Goal: Information Seeking & Learning: Learn about a topic

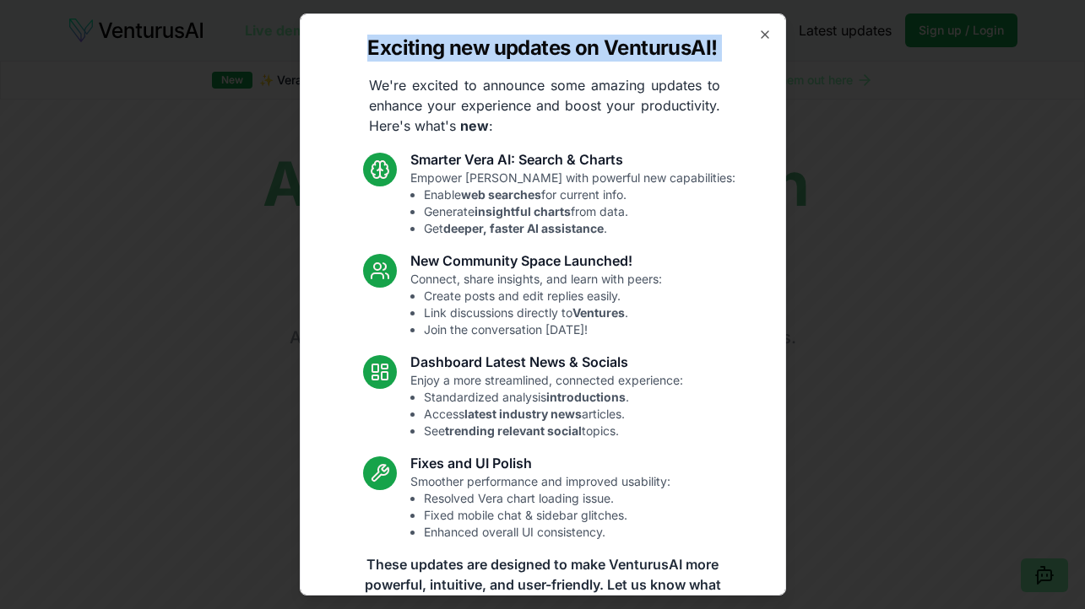
scroll to position [6, 0]
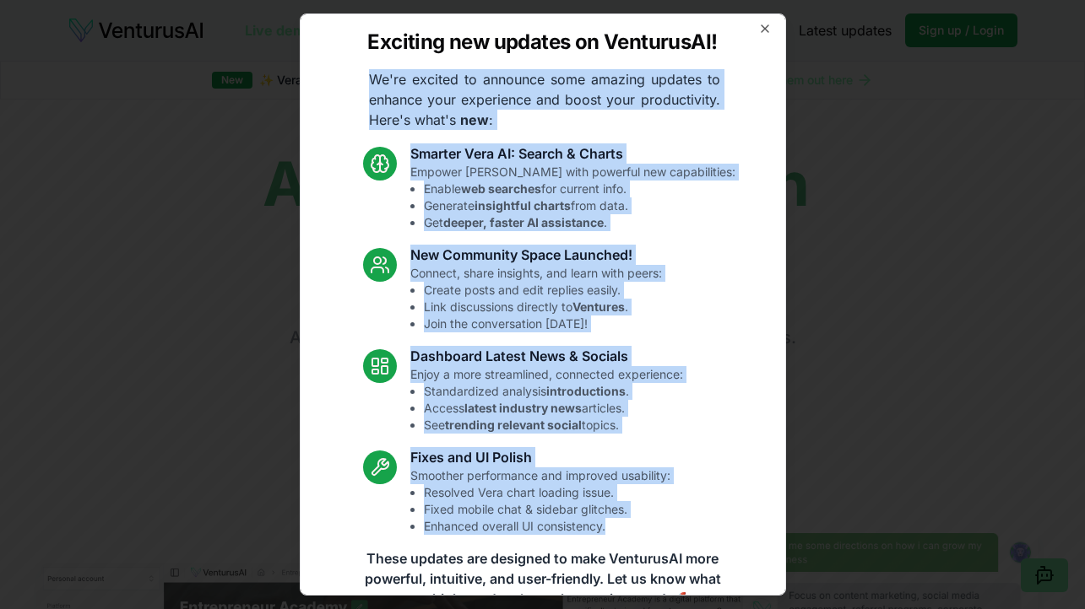
drag, startPoint x: 368, startPoint y: 85, endPoint x: 728, endPoint y: 529, distance: 571.4
click at [728, 529] on div "Exciting new updates on VenturusAI! We're excited to announce some amazing upda…" at bounding box center [543, 305] width 486 height 582
copy div "We're excited to announce some amazing updates to enhance your experience and b…"
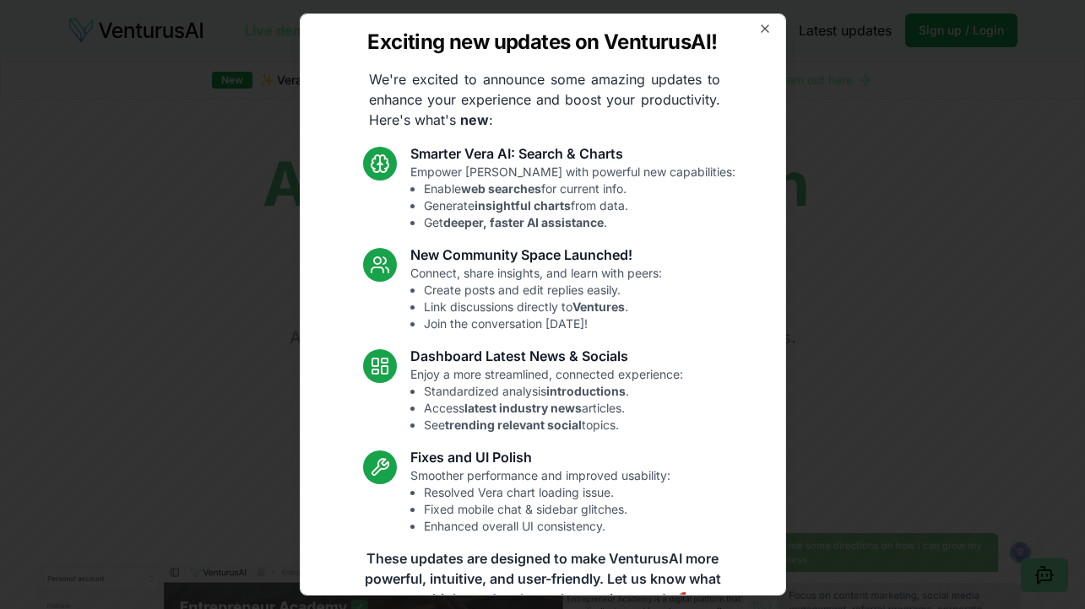
click at [777, 24] on div "Exciting new updates on VenturusAI! We're excited to announce some amazing upda…" at bounding box center [543, 305] width 486 height 582
click at [770, 24] on icon "button" at bounding box center [765, 29] width 14 height 14
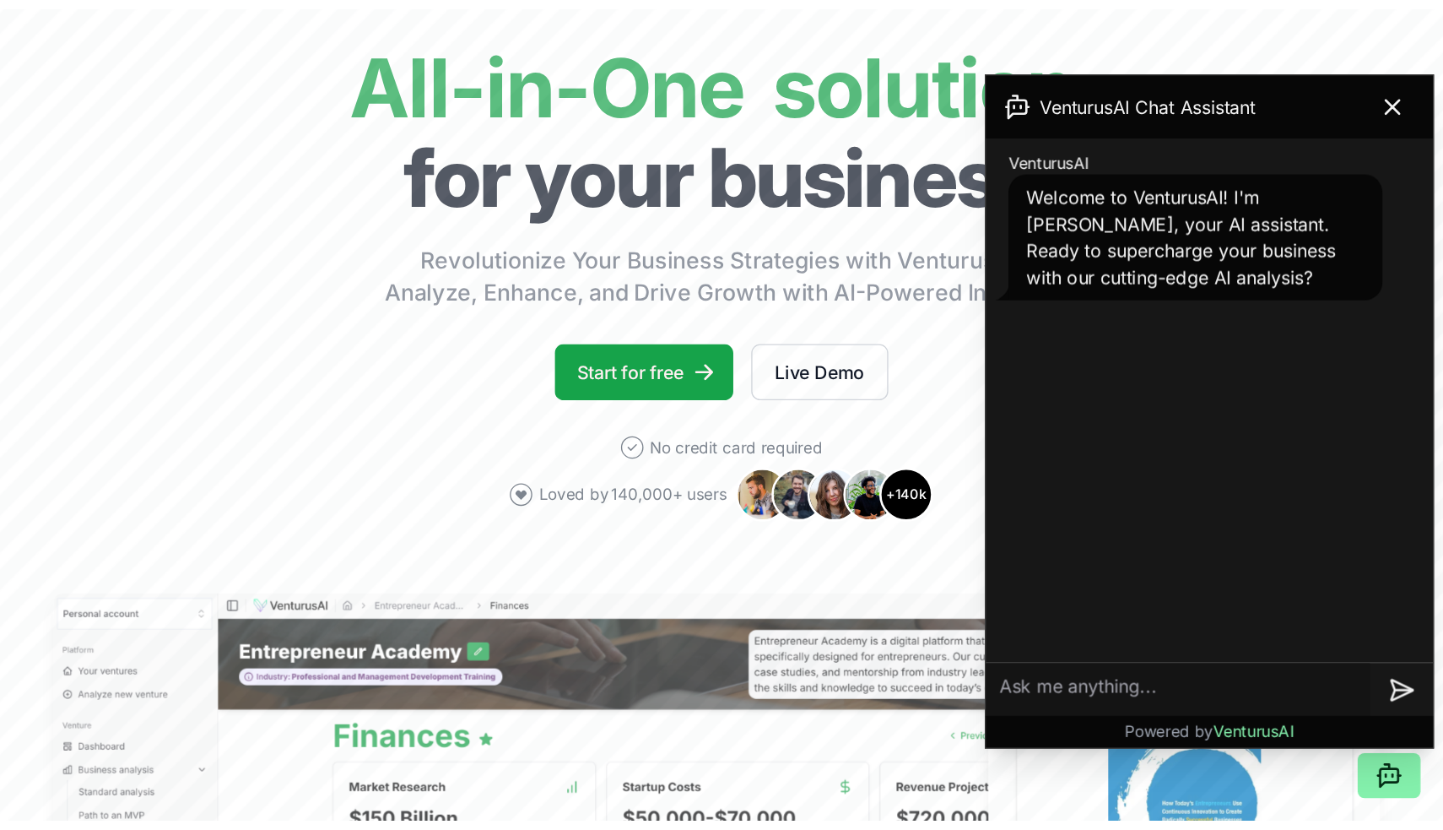
scroll to position [287, 0]
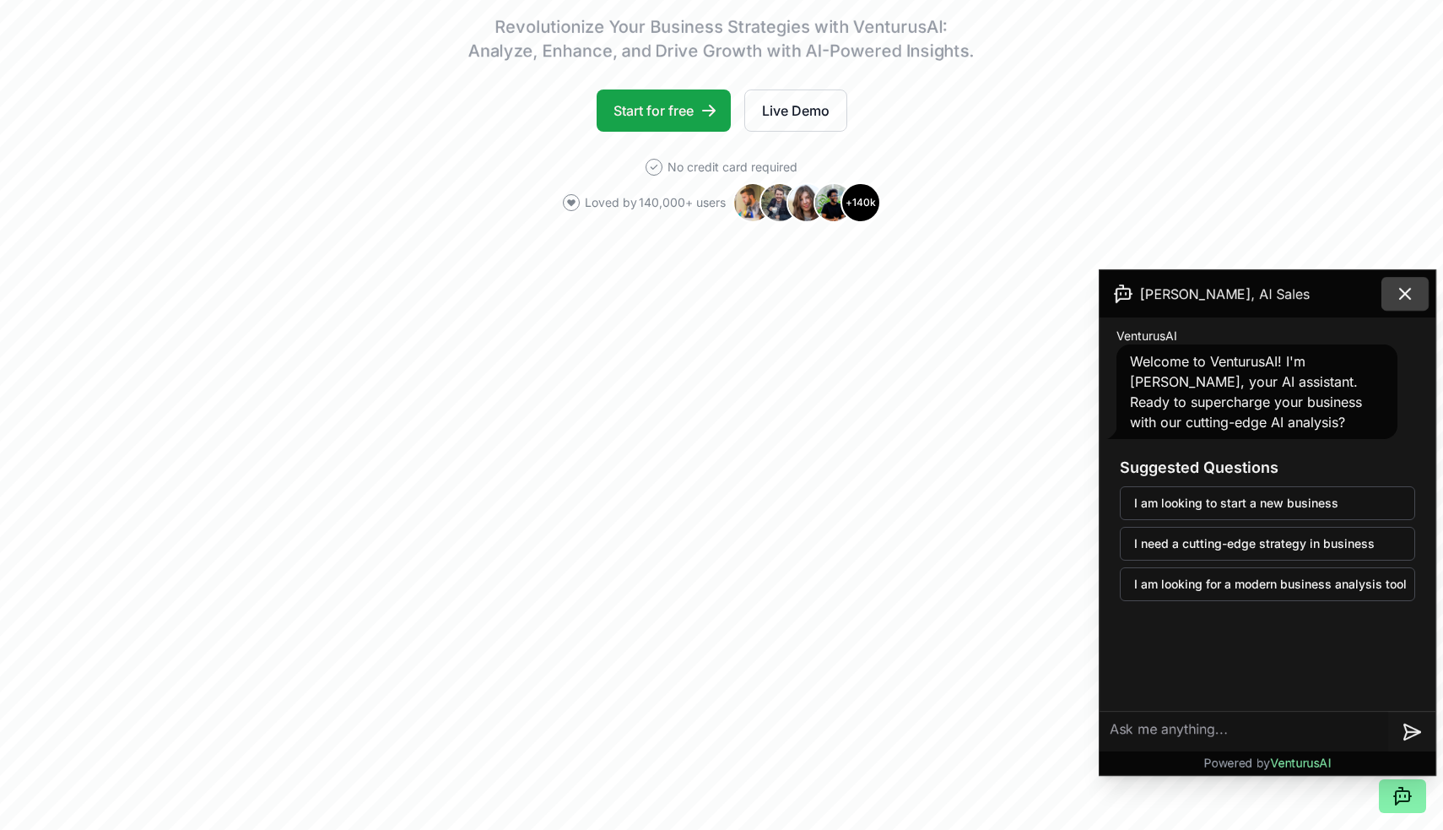
click at [1084, 307] on button at bounding box center [1405, 294] width 47 height 34
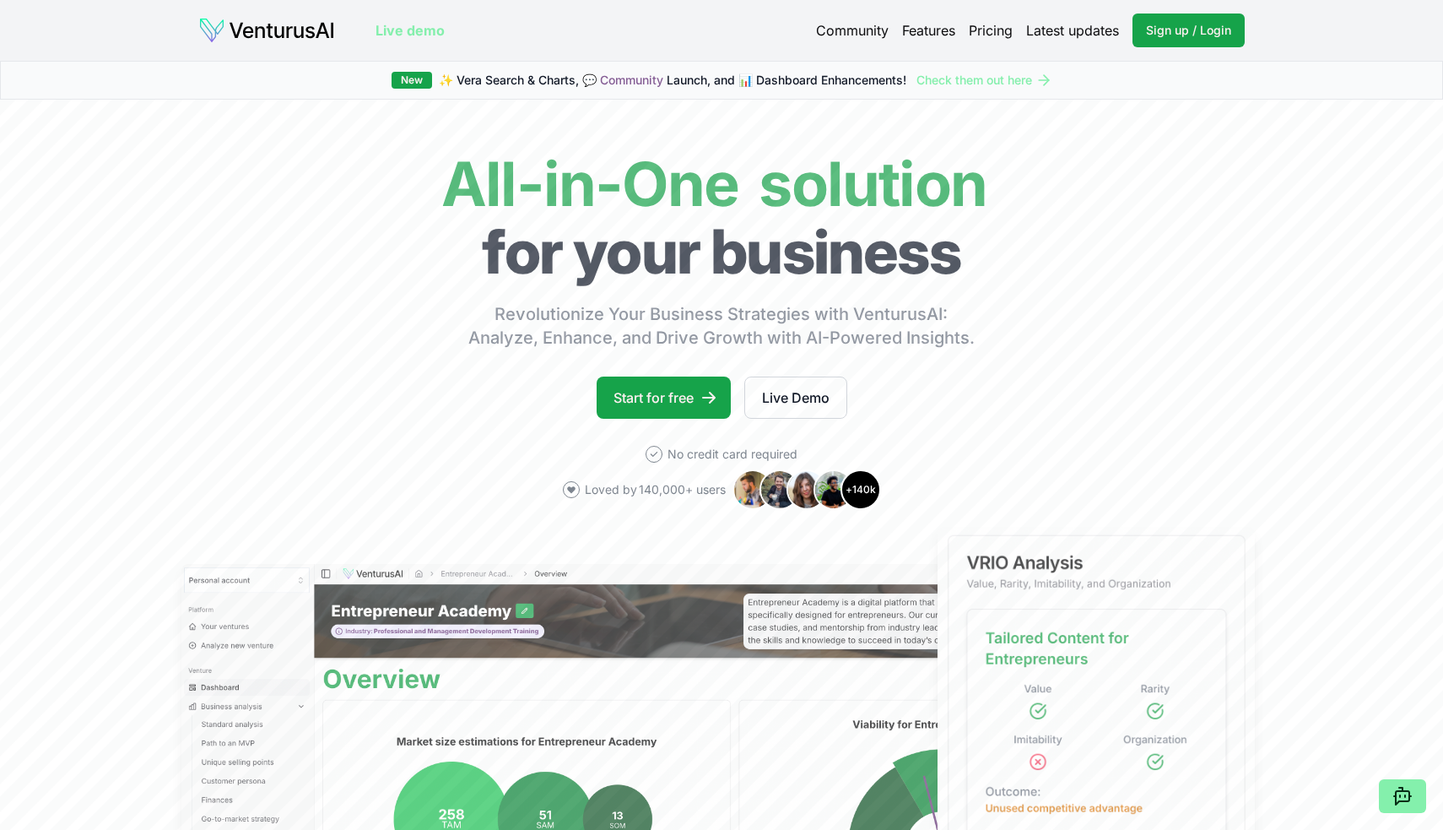
scroll to position [0, 0]
click at [935, 30] on link "Features" at bounding box center [928, 30] width 53 height 20
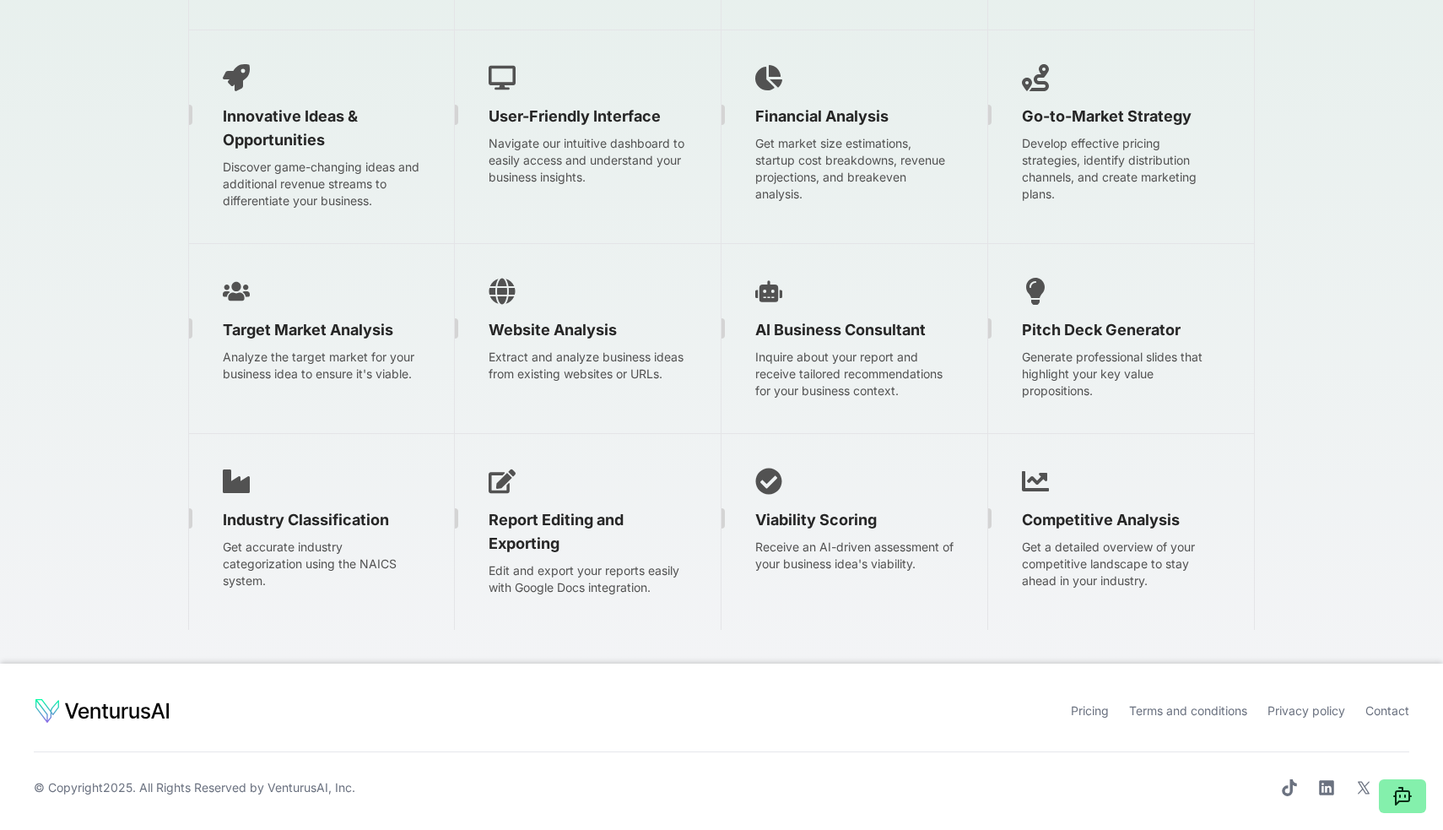
scroll to position [2610, 0]
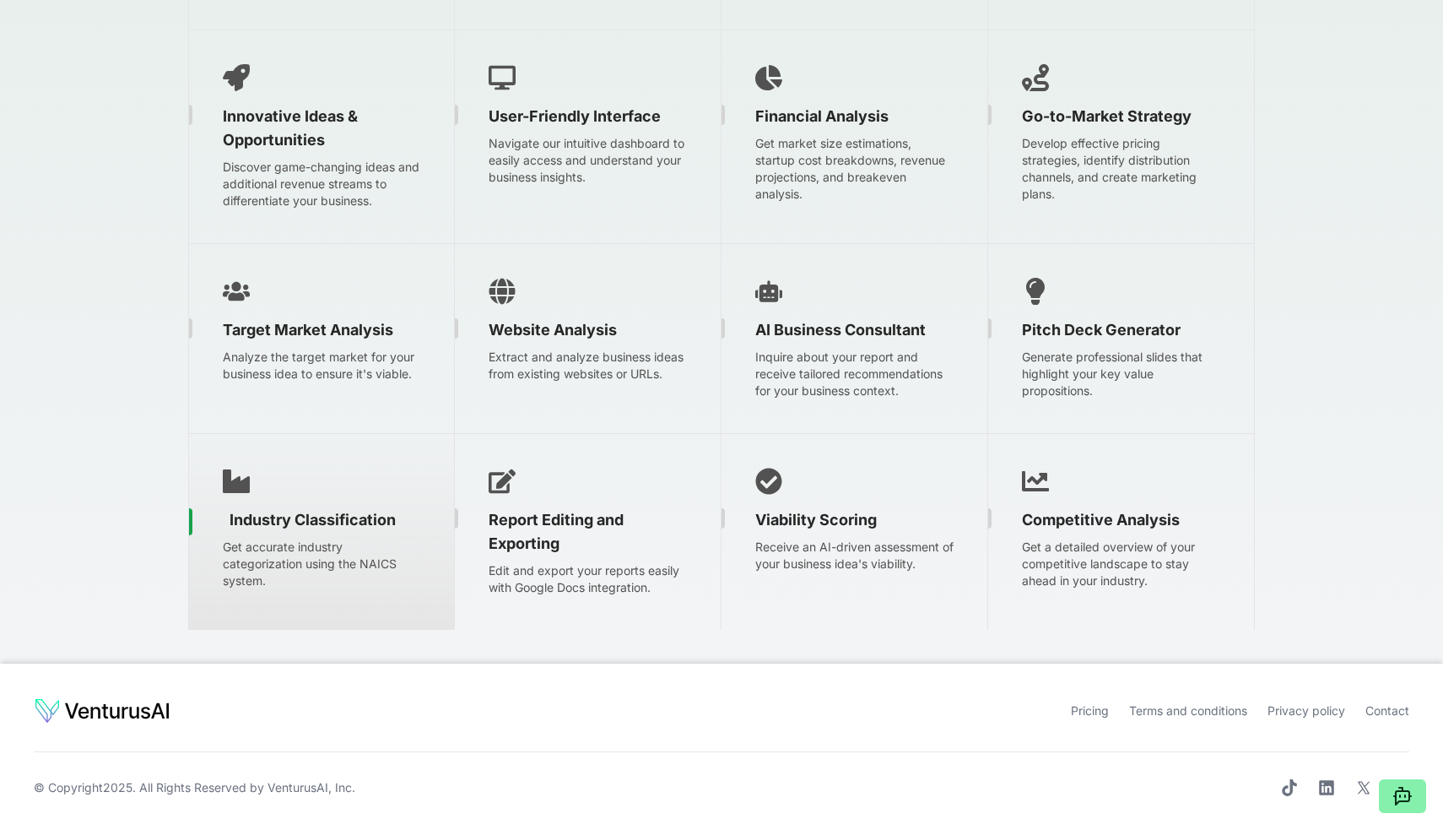
click at [270, 516] on span "Industry Classification" at bounding box center [313, 520] width 166 height 24
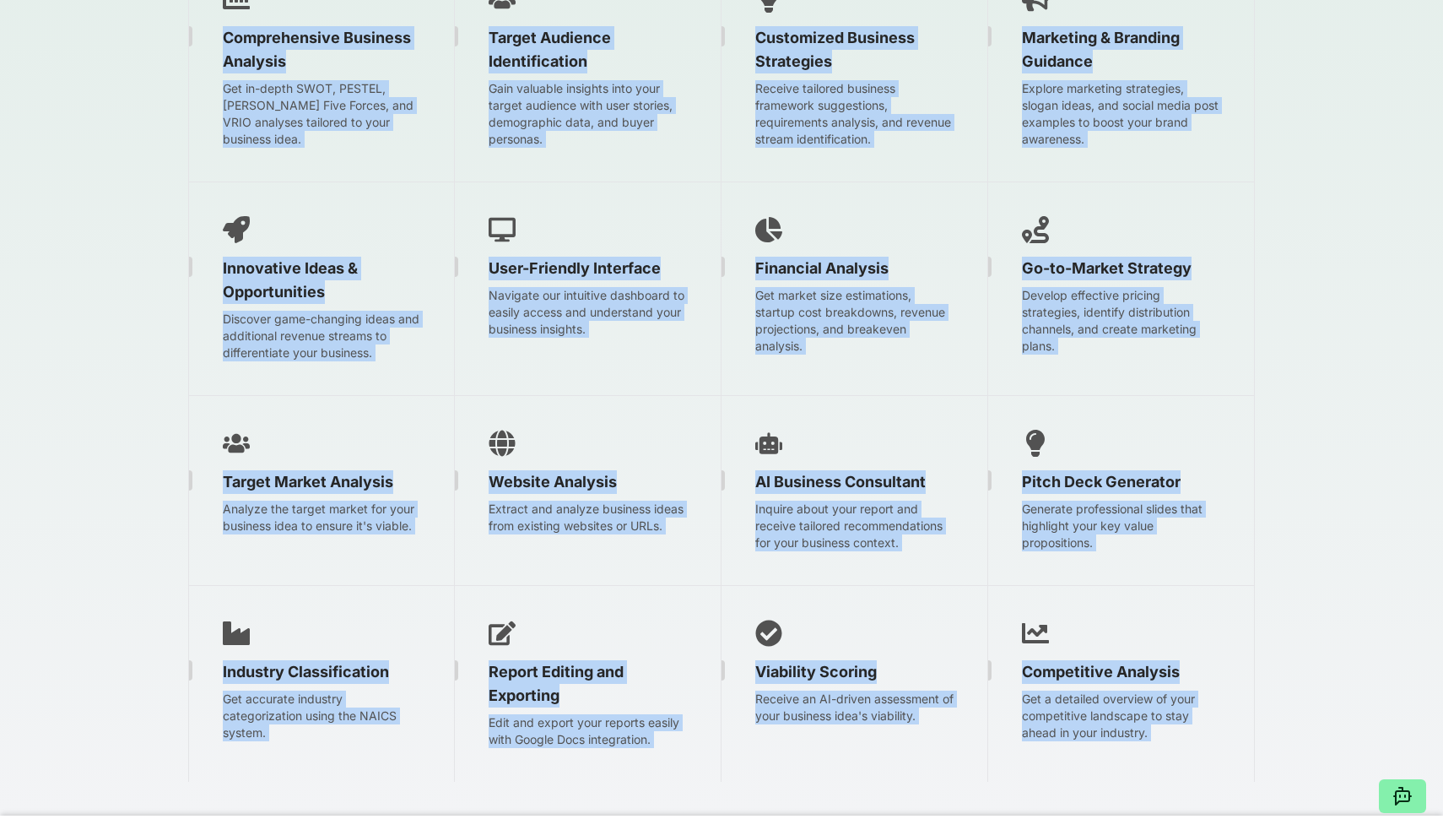
scroll to position [2460, 0]
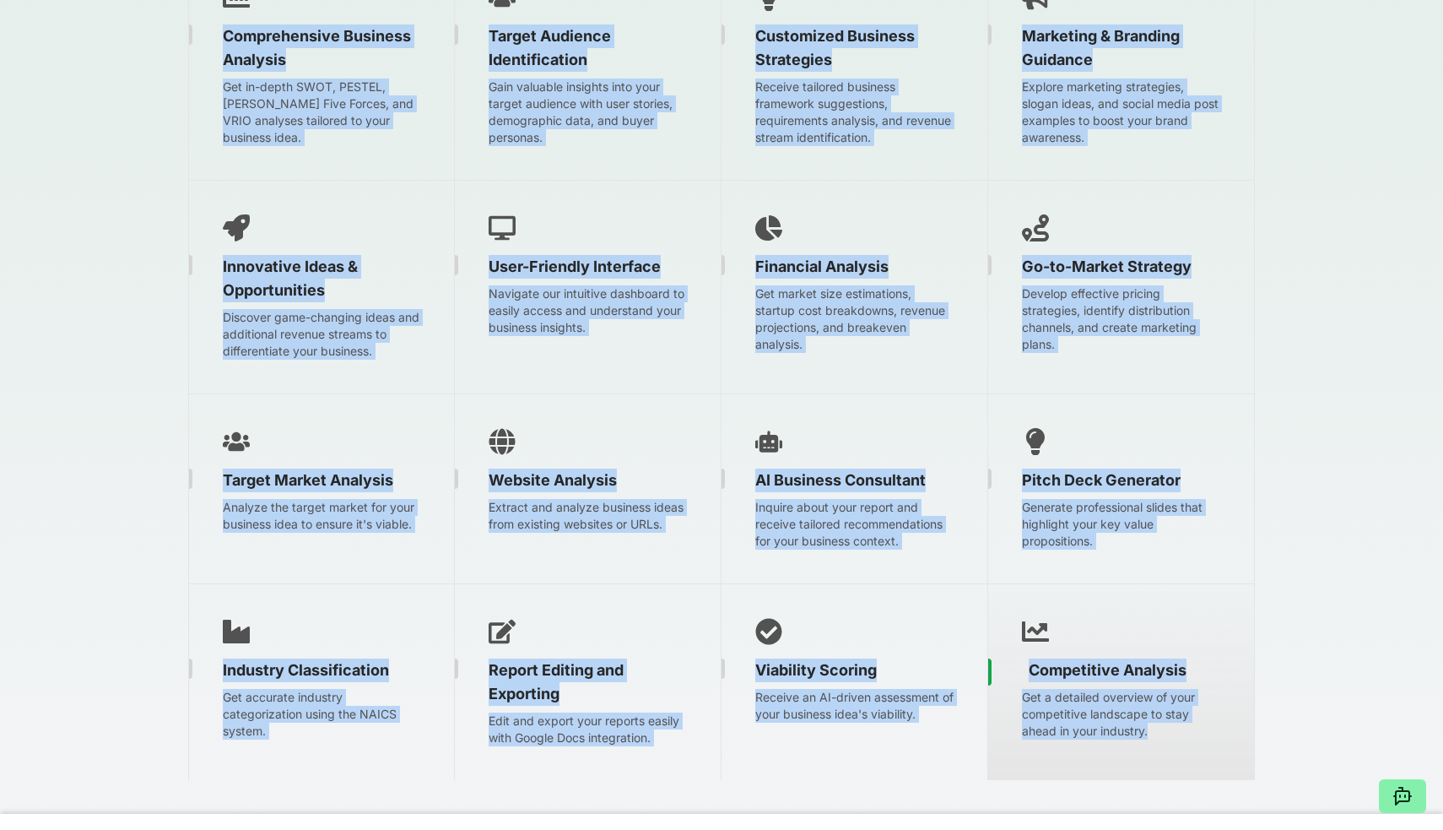
drag, startPoint x: 185, startPoint y: 127, endPoint x: 1166, endPoint y: 735, distance: 1153.9
click at [1084, 609] on div "Comprehensive Business Analysis Get in-depth SWOT, PESTEL, [PERSON_NAME] Five F…" at bounding box center [721, 364] width 1080 height 897
copy div "Comprehensive Business Analysis Get in-depth SWOT, PESTEL, [PERSON_NAME] Five F…"
